Goal: Task Accomplishment & Management: Manage account settings

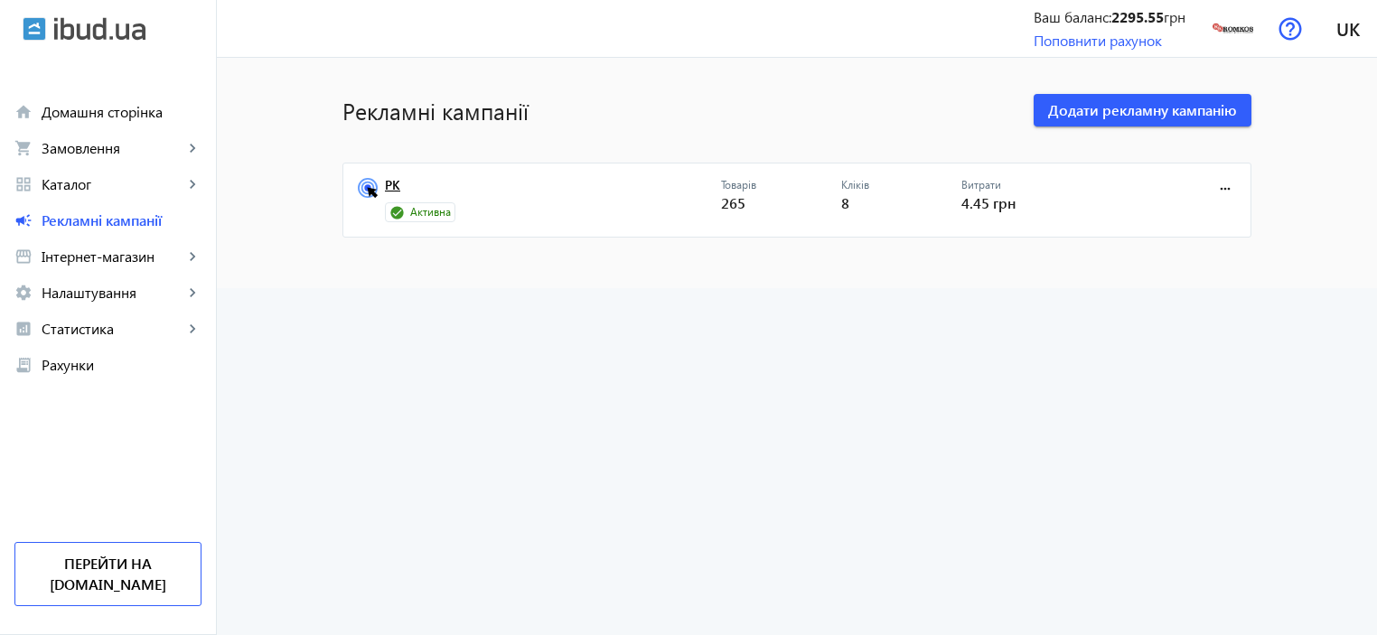
click at [495, 188] on link "РК" at bounding box center [553, 190] width 336 height 25
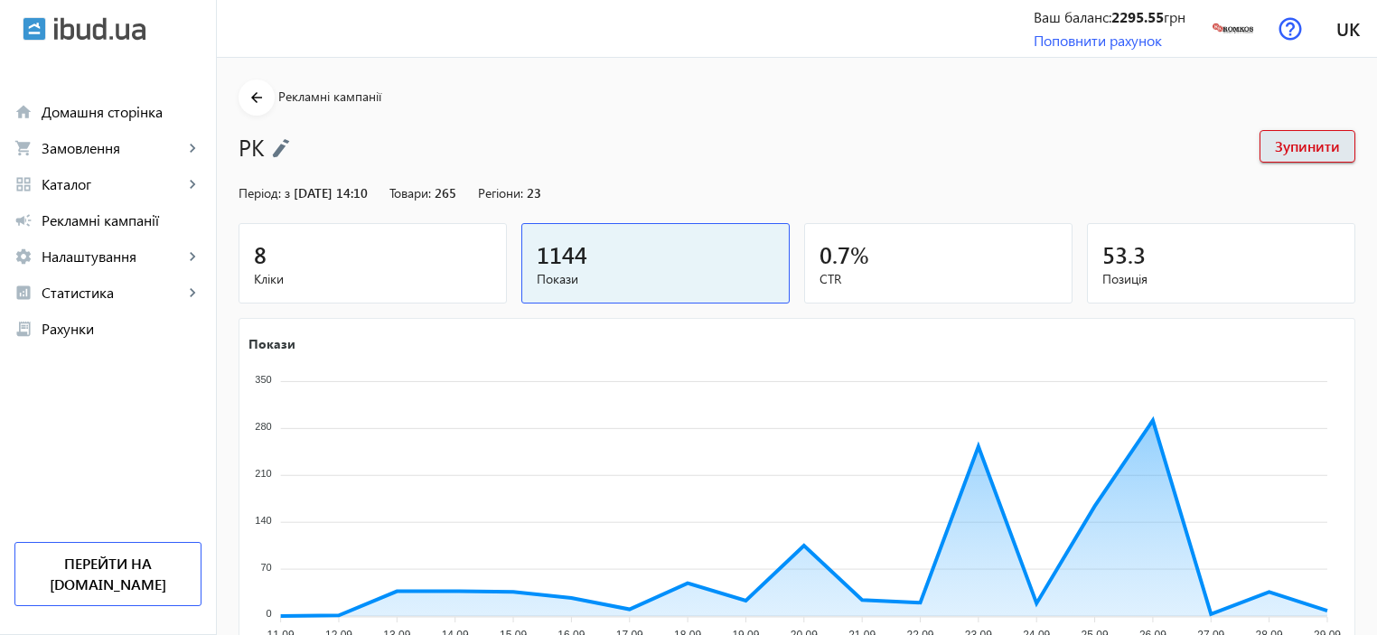
click at [379, 267] on div "8" at bounding box center [373, 255] width 238 height 32
